Goal: Task Accomplishment & Management: Use online tool/utility

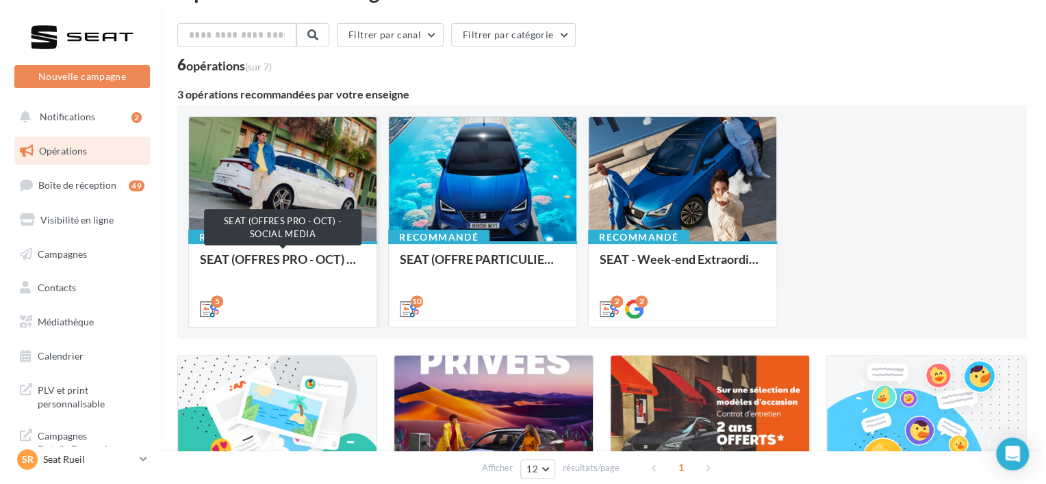
scroll to position [45, 0]
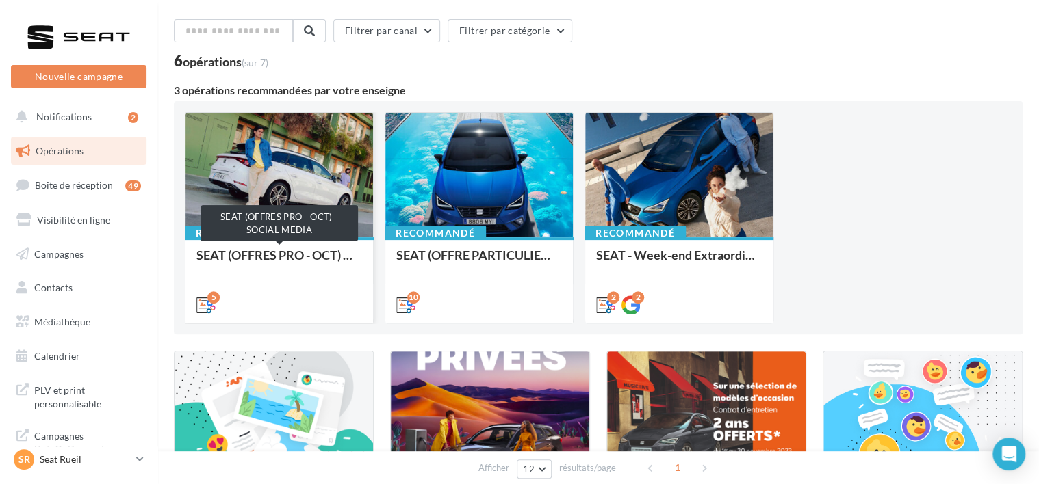
click at [263, 269] on div "SEAT (OFFRES PRO - OCT) - SOCIAL MEDIA" at bounding box center [279, 261] width 166 height 27
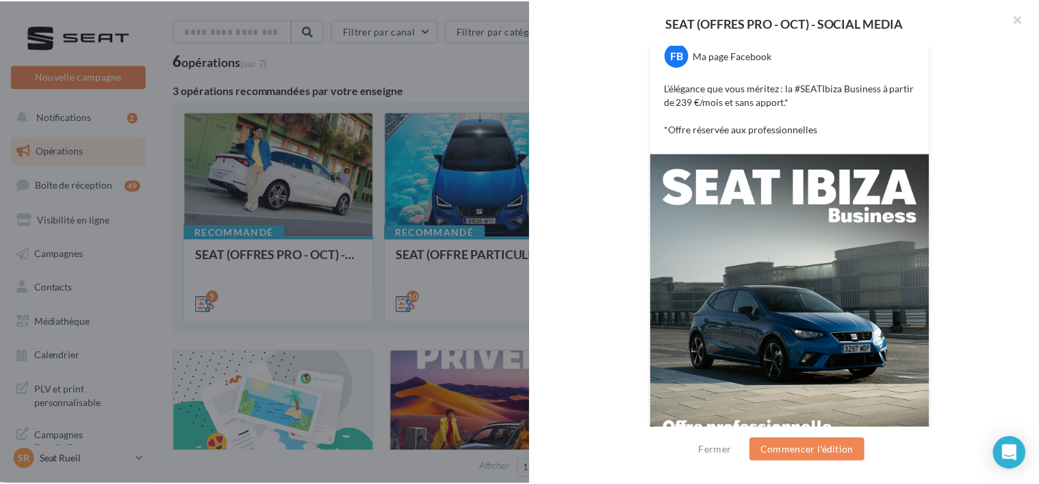
scroll to position [276, 0]
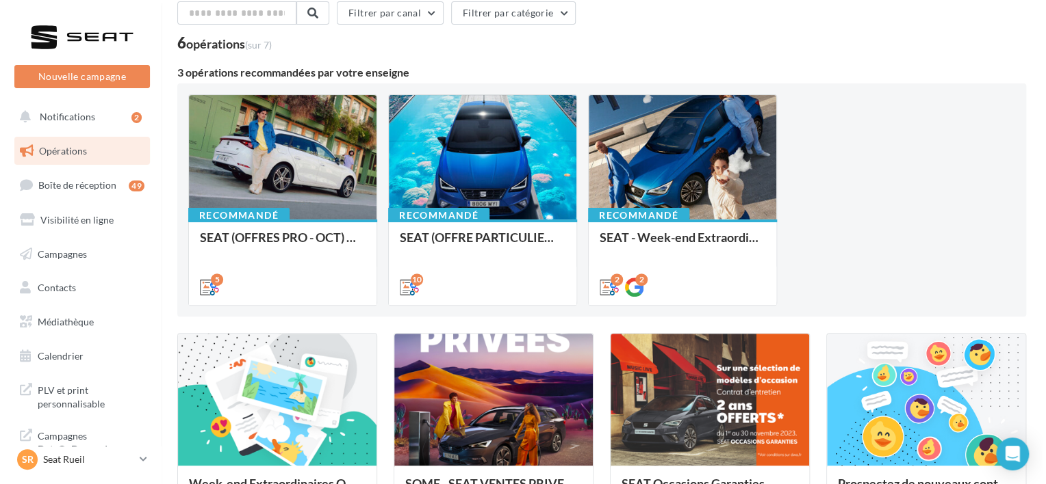
scroll to position [0, 0]
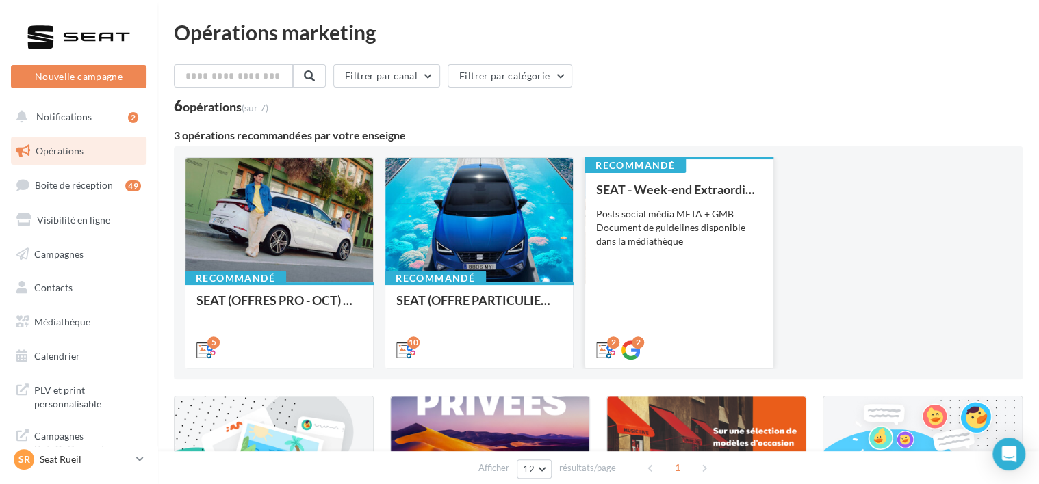
click at [638, 301] on div "SEAT - Week-end Extraordinaire (JPO) - OCTOBRE Posts social média META + GMB Do…" at bounding box center [679, 269] width 166 height 173
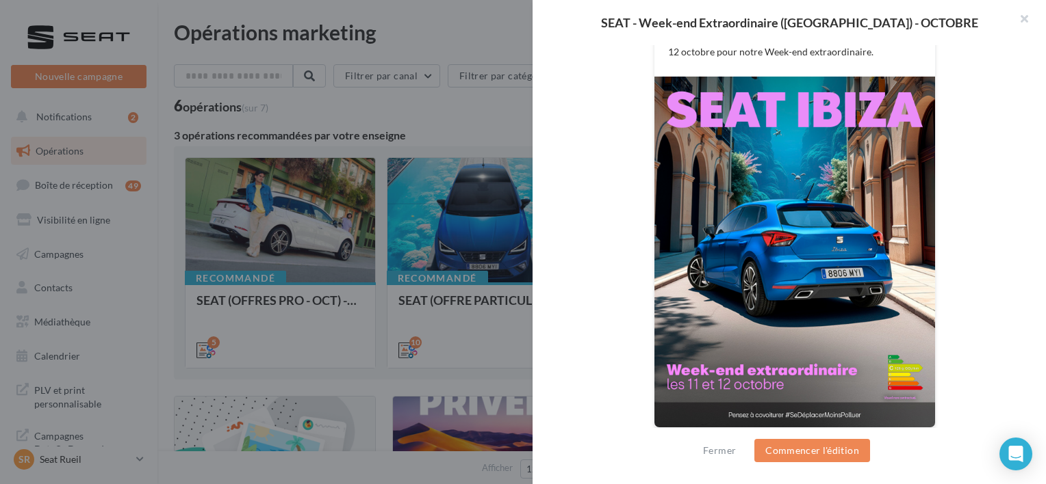
scroll to position [345, 0]
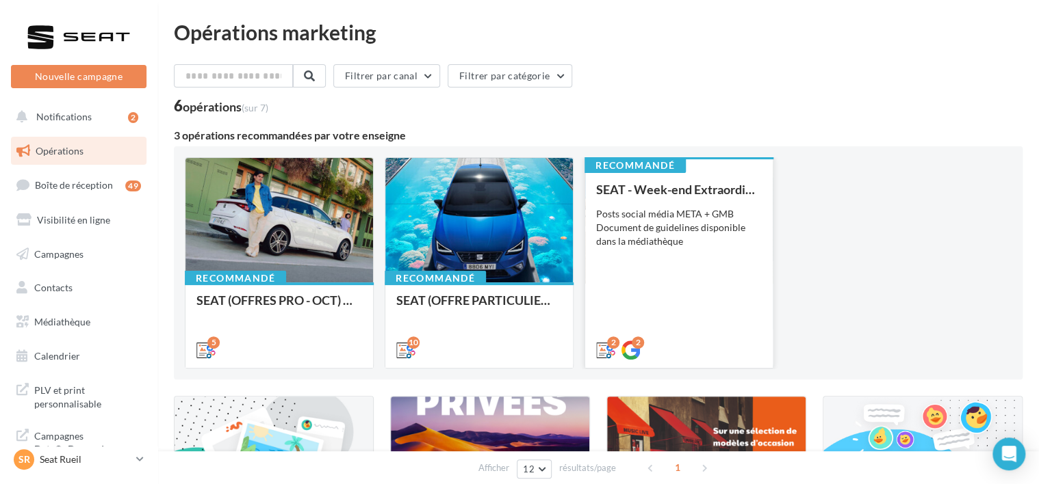
click at [664, 250] on div "SEAT - Week-end Extraordinaire (JPO) - OCTOBRE Posts social média META + GMB Do…" at bounding box center [679, 269] width 166 height 173
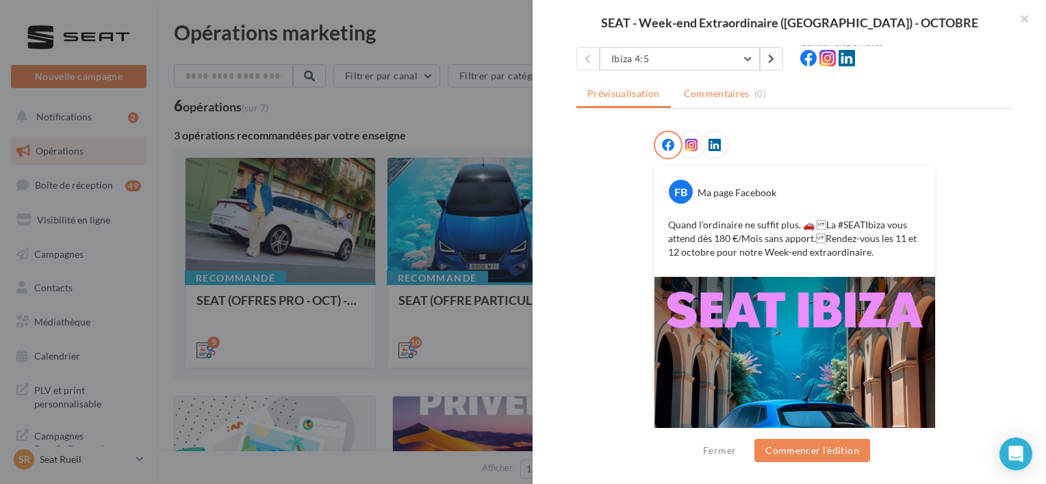
scroll to position [76, 0]
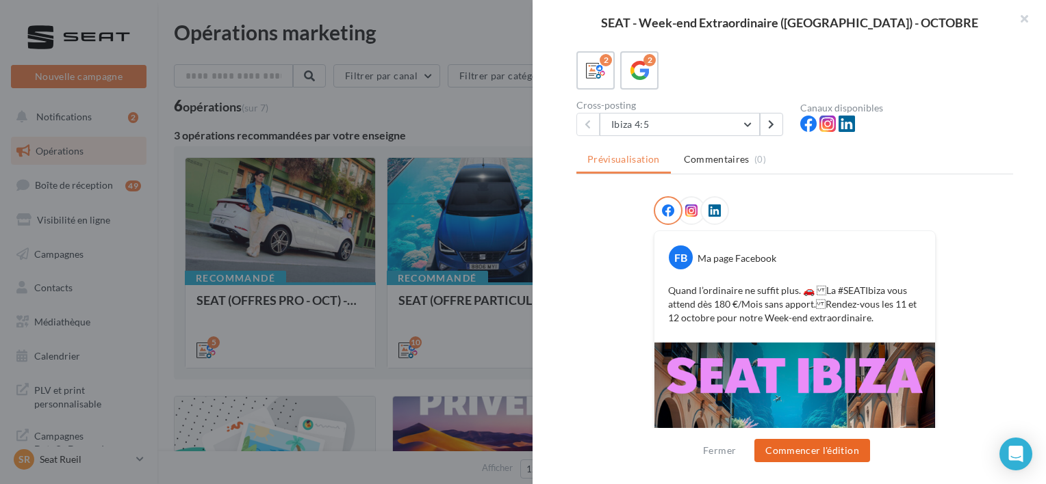
click at [834, 454] on button "Commencer l'édition" at bounding box center [812, 450] width 116 height 23
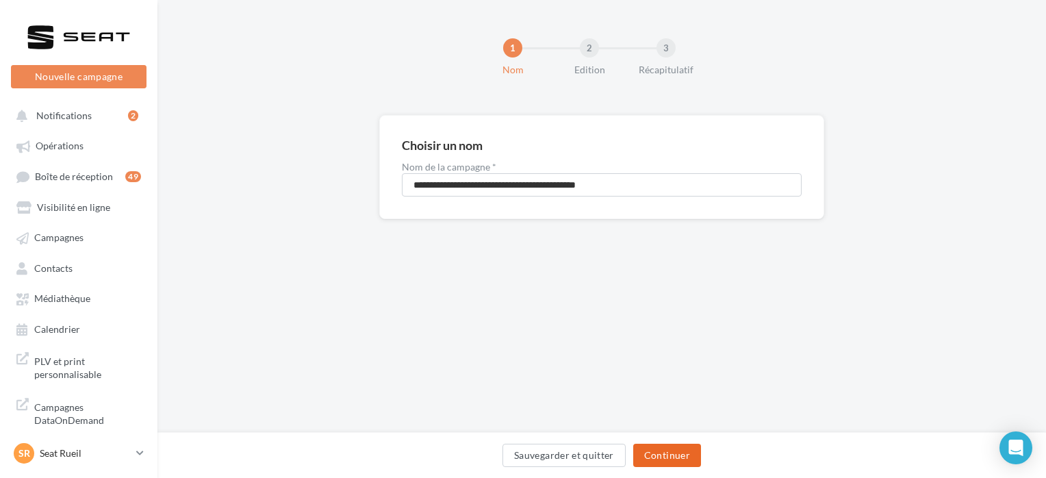
click at [669, 443] on button "Continuer" at bounding box center [667, 454] width 68 height 23
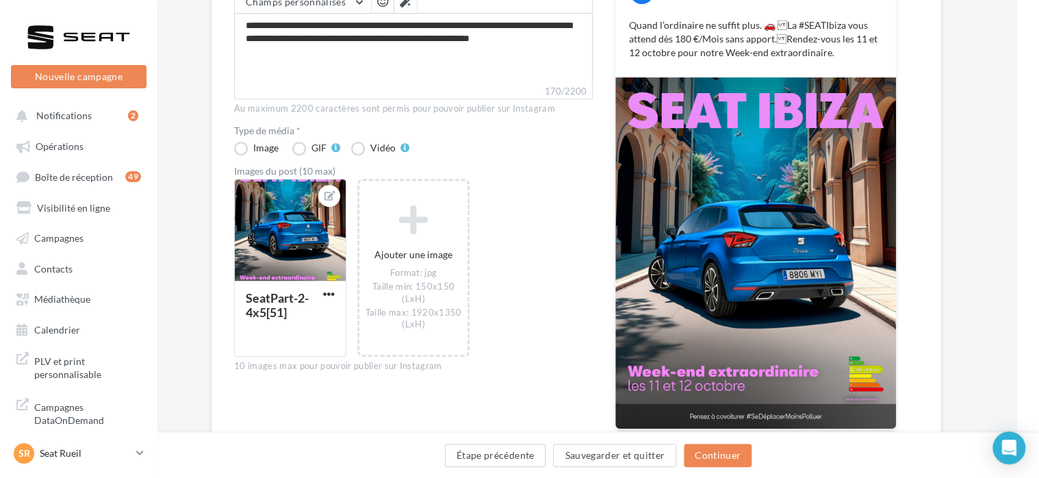
scroll to position [243, 22]
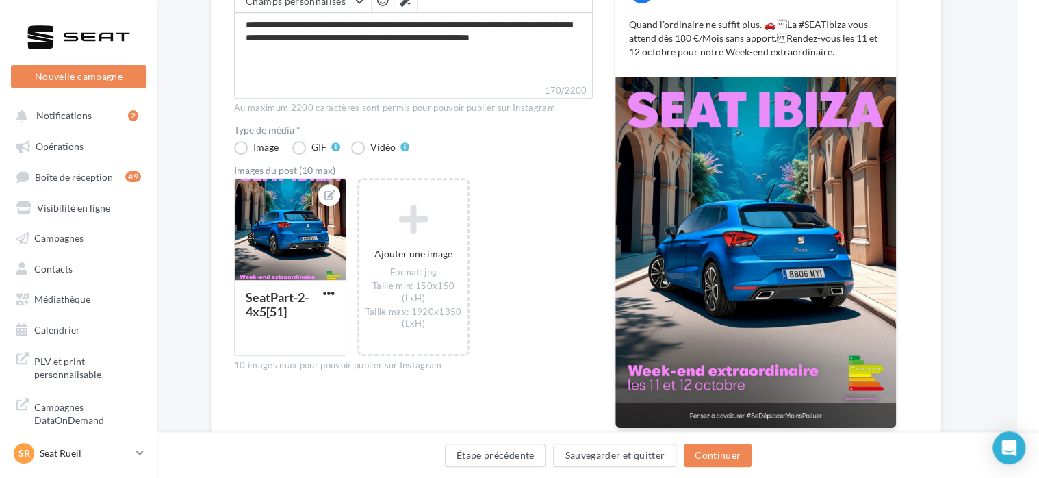
click at [372, 427] on div "**********" at bounding box center [413, 187] width 359 height 539
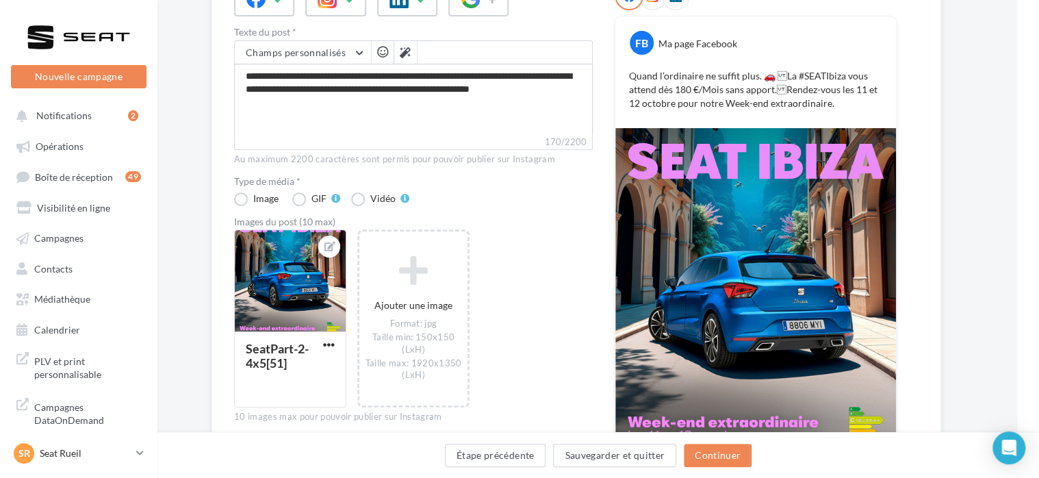
scroll to position [77, 22]
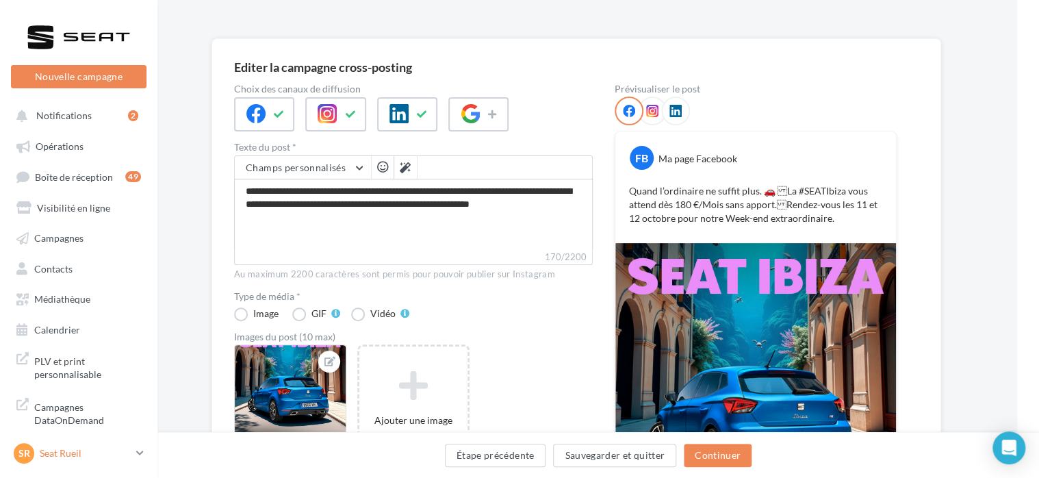
click at [91, 452] on p "Seat Rueil" at bounding box center [85, 453] width 91 height 14
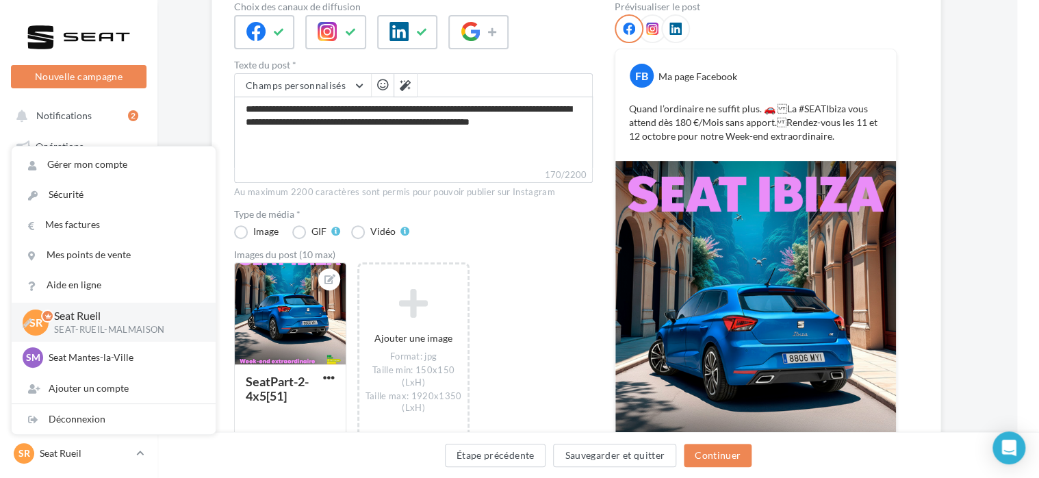
scroll to position [160, 22]
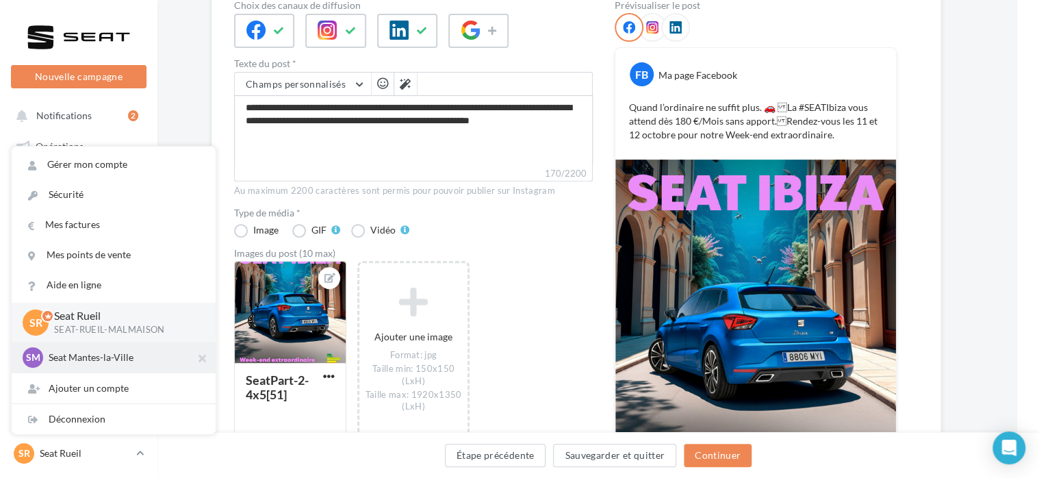
click at [96, 367] on div "SM Seat Mantes-la-Ville SEAT-MANTES-LA-VILLE" at bounding box center [114, 357] width 182 height 21
